Goal: Transaction & Acquisition: Purchase product/service

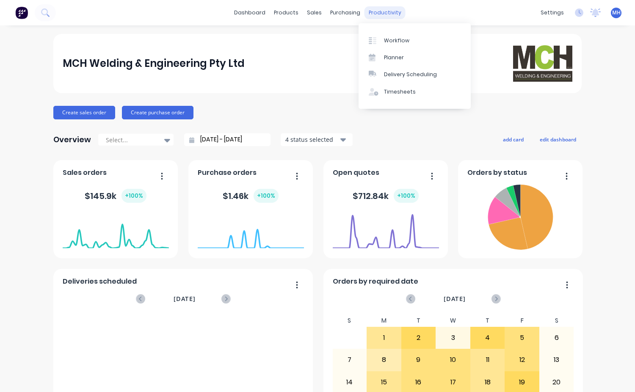
click at [378, 10] on div "productivity" at bounding box center [384, 12] width 41 height 13
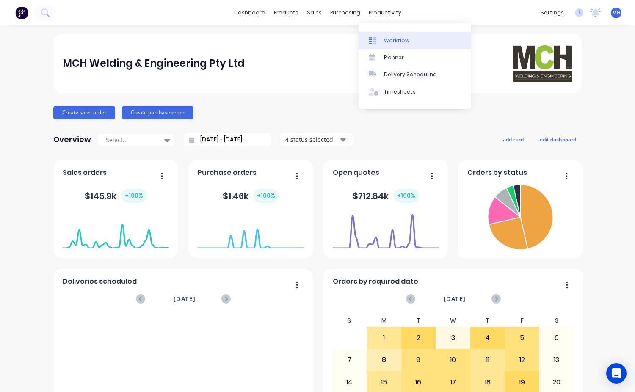
click at [393, 41] on div "Workflow" at bounding box center [396, 41] width 25 height 8
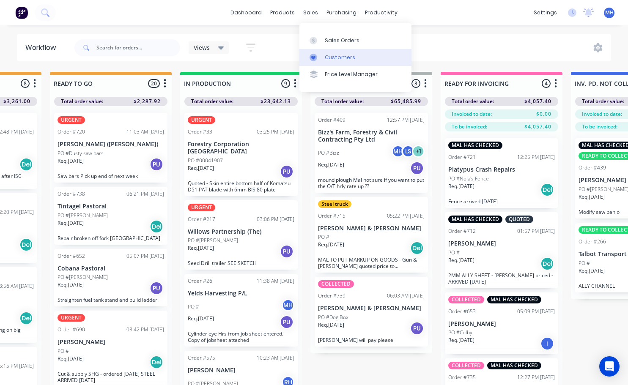
click at [325, 57] on div "Customers" at bounding box center [340, 58] width 30 height 8
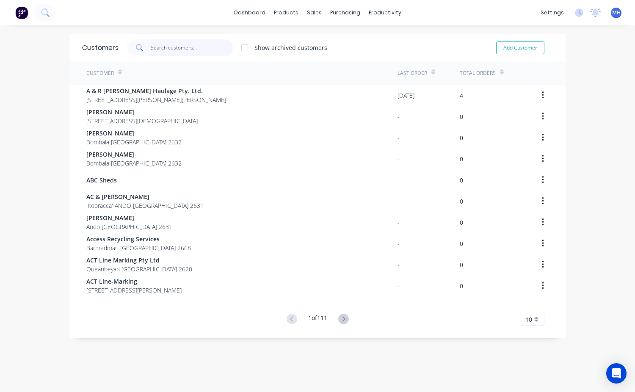
click at [200, 45] on input "text" at bounding box center [192, 47] width 82 height 17
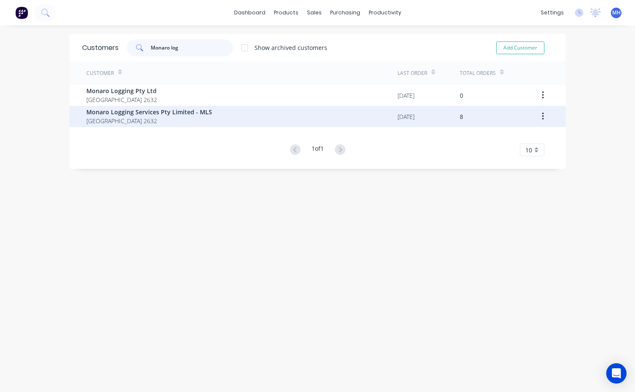
type input "Monaro log"
click at [181, 113] on span "Monaro Logging Services Pty Limited - MLS" at bounding box center [149, 111] width 126 height 9
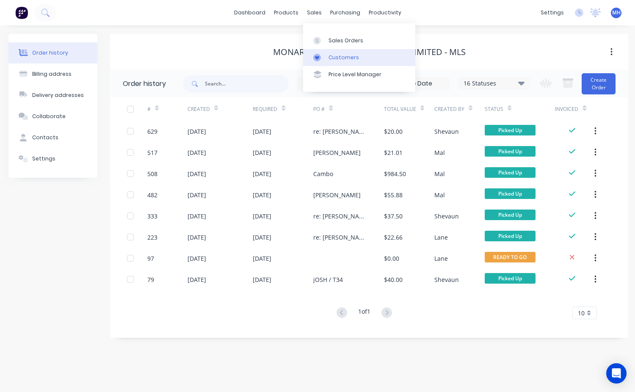
click at [351, 59] on div "Customers" at bounding box center [343, 58] width 30 height 8
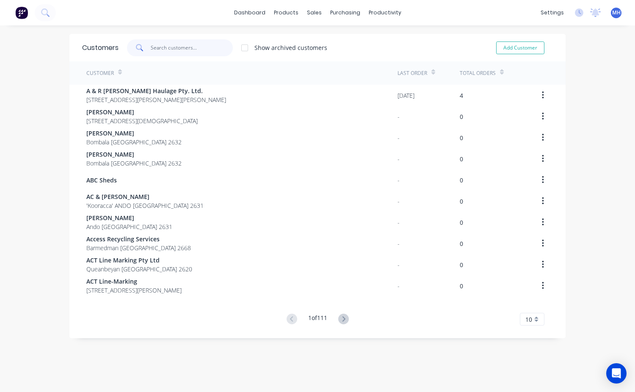
click at [172, 52] on input "text" at bounding box center [192, 47] width 82 height 17
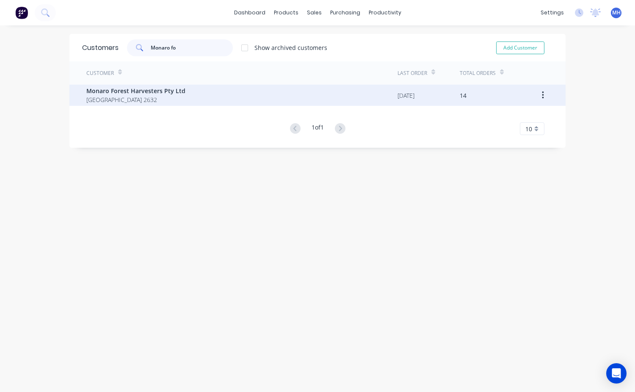
type input "Monaro fo"
click at [142, 92] on span "Monaro Forest Harvesters Pty Ltd" at bounding box center [135, 90] width 99 height 9
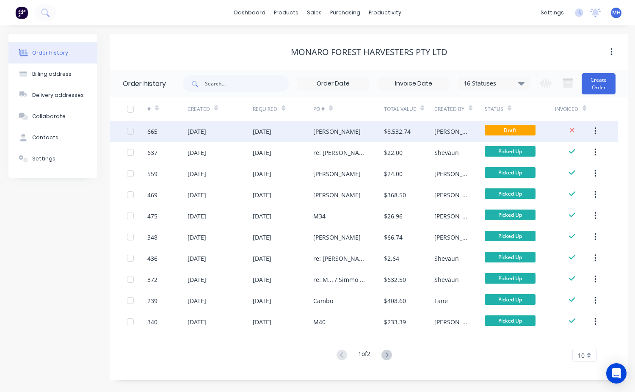
click at [351, 135] on div "[PERSON_NAME]" at bounding box center [348, 131] width 71 height 21
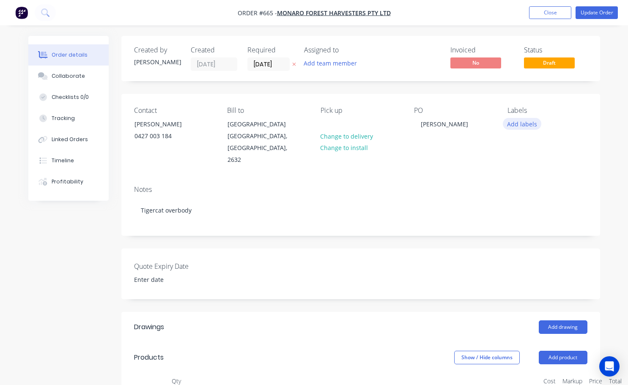
click at [516, 126] on button "Add labels" at bounding box center [522, 123] width 39 height 11
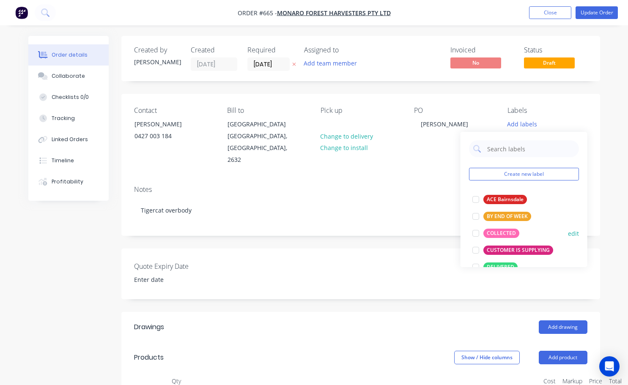
click at [475, 232] on div at bounding box center [475, 233] width 17 height 17
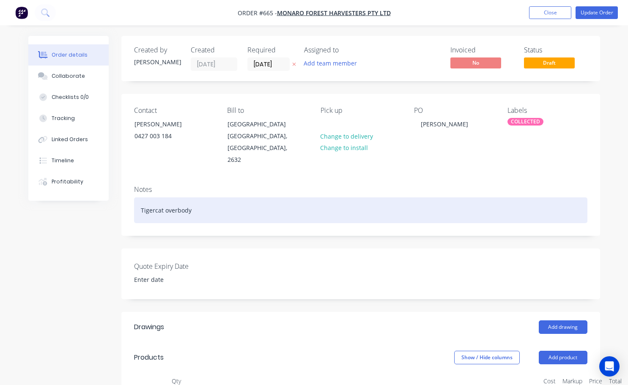
click at [409, 198] on div "Tigercat overbody" at bounding box center [360, 211] width 453 height 26
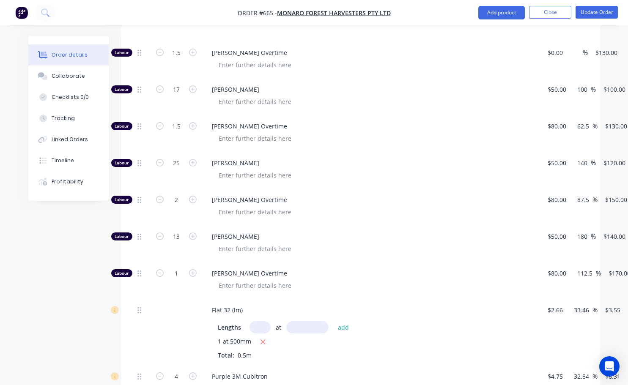
scroll to position [423, 0]
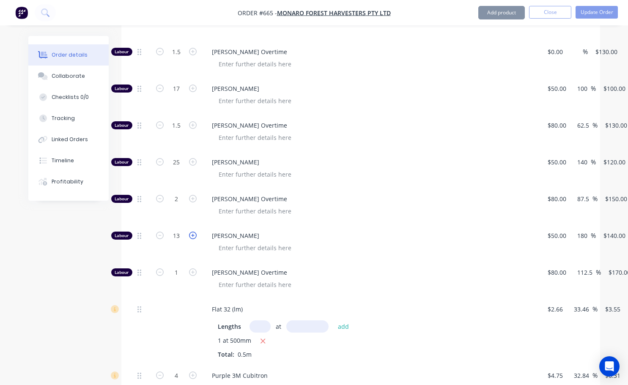
click at [196, 231] on button "button" at bounding box center [192, 235] width 11 height 9
type input "14"
type input "$1,960.00"
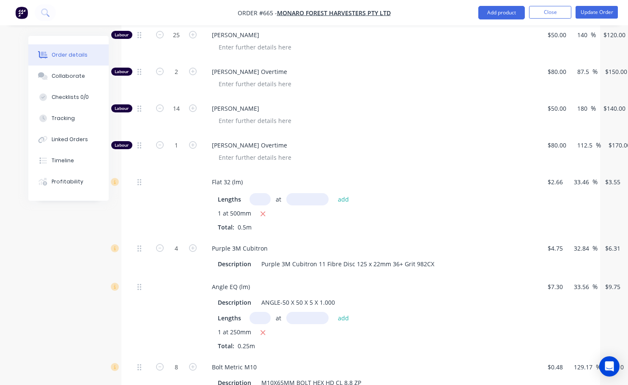
scroll to position [550, 0]
click at [602, 13] on button "Update Order" at bounding box center [597, 12] width 42 height 13
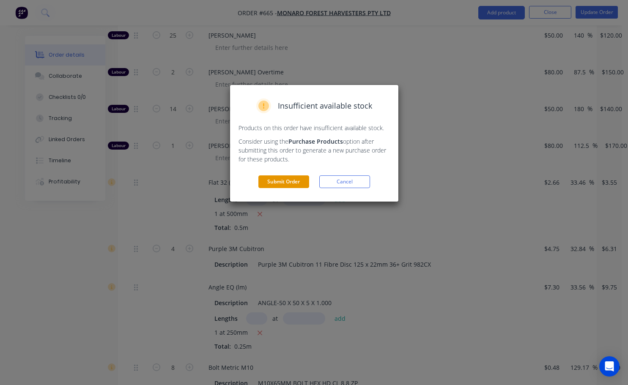
click at [289, 187] on button "Submit Order" at bounding box center [283, 182] width 51 height 13
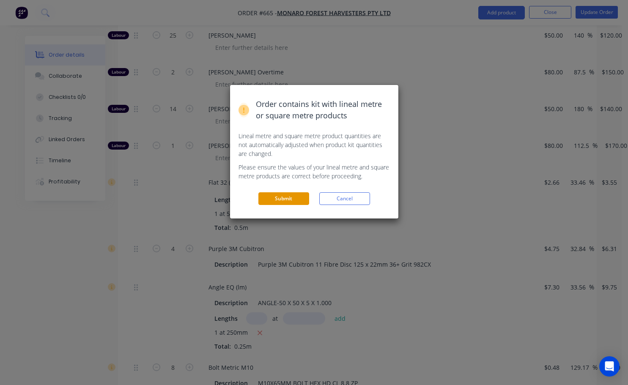
click at [293, 201] on button "Submit" at bounding box center [283, 198] width 51 height 13
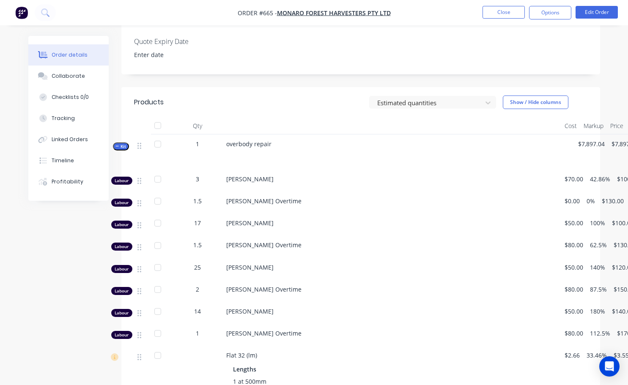
scroll to position [0, 0]
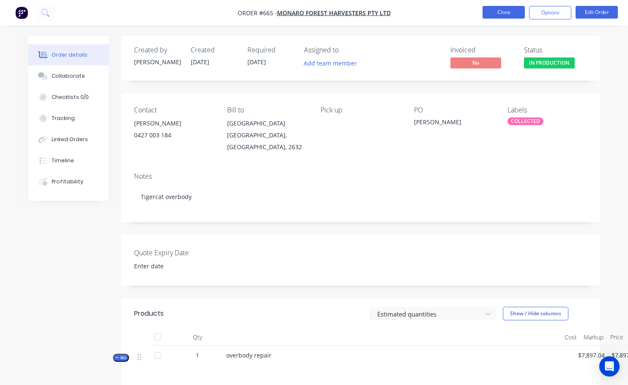
click at [506, 10] on button "Close" at bounding box center [504, 12] width 42 height 13
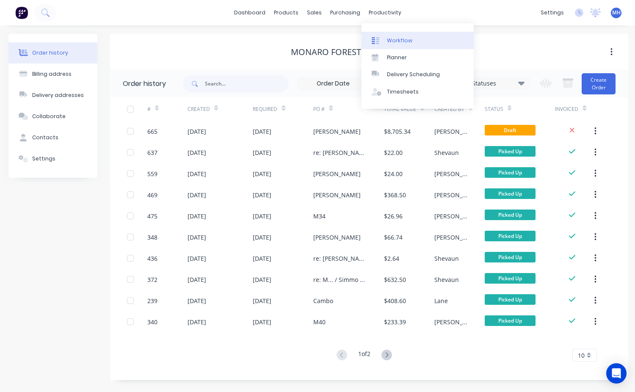
click at [394, 39] on div "Workflow" at bounding box center [399, 41] width 25 height 8
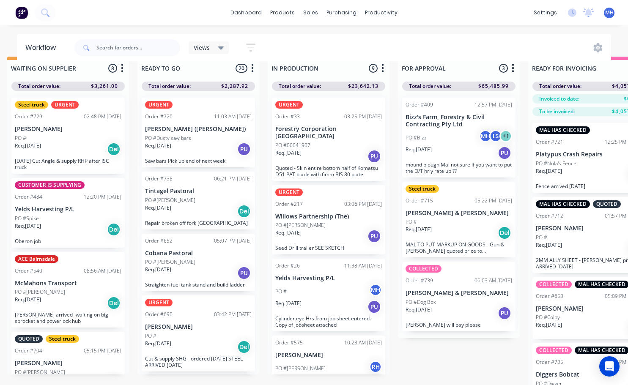
scroll to position [0, 272]
